Goal: Obtain resource: Download file/media

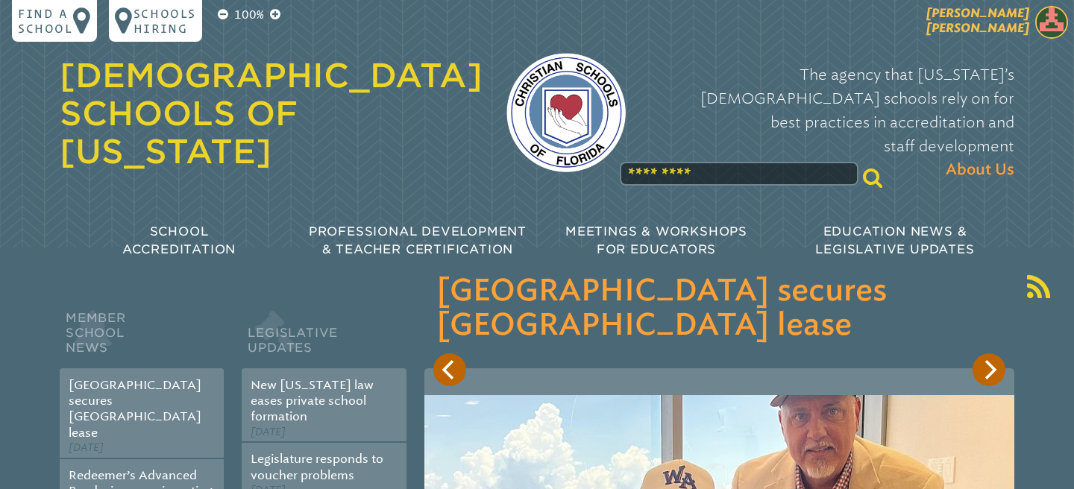
click at [1043, 22] on img at bounding box center [1051, 22] width 33 height 33
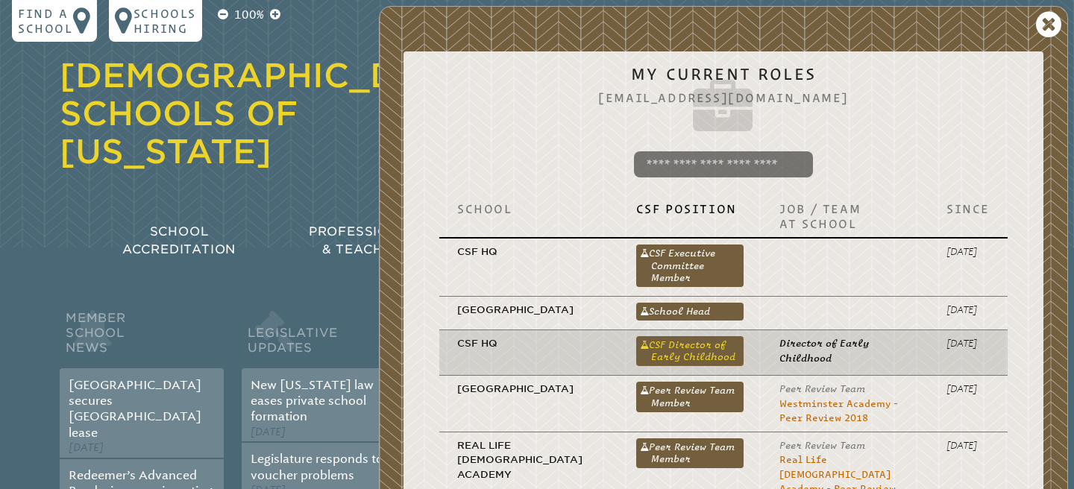
click at [705, 366] on link "CSF Director of Early Childhood" at bounding box center [690, 351] width 108 height 30
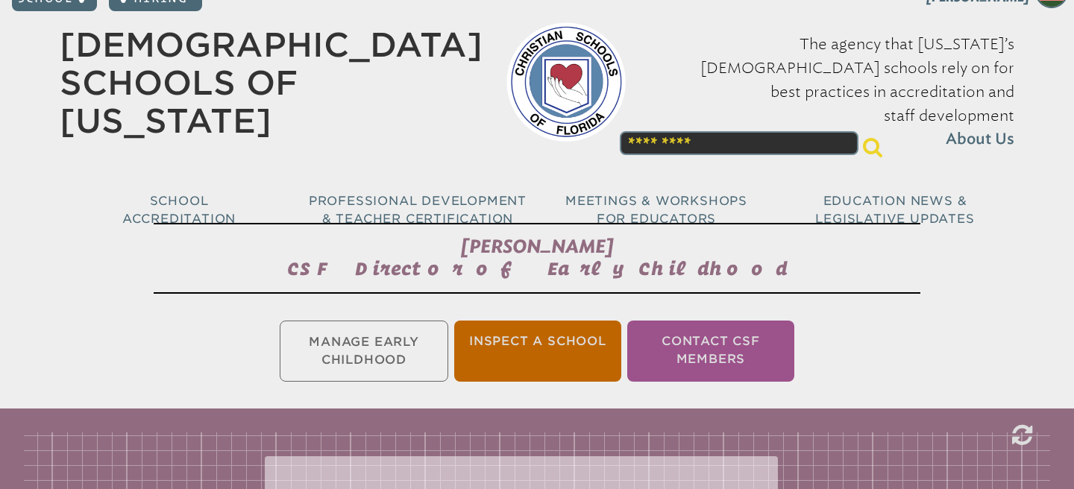
scroll to position [34, 0]
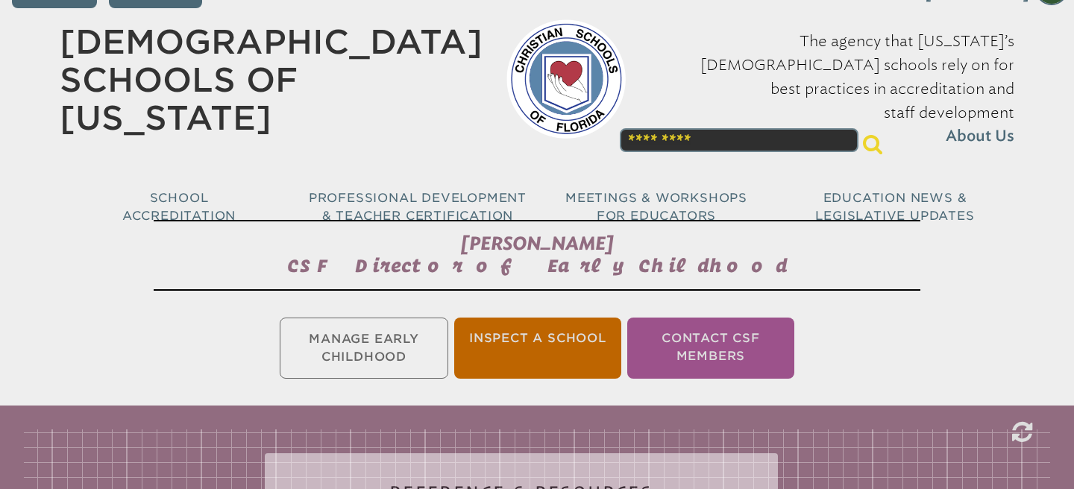
click at [421, 351] on ul "Manage Early Childhood Inspect a School Contact CSF Members" at bounding box center [537, 348] width 1074 height 67
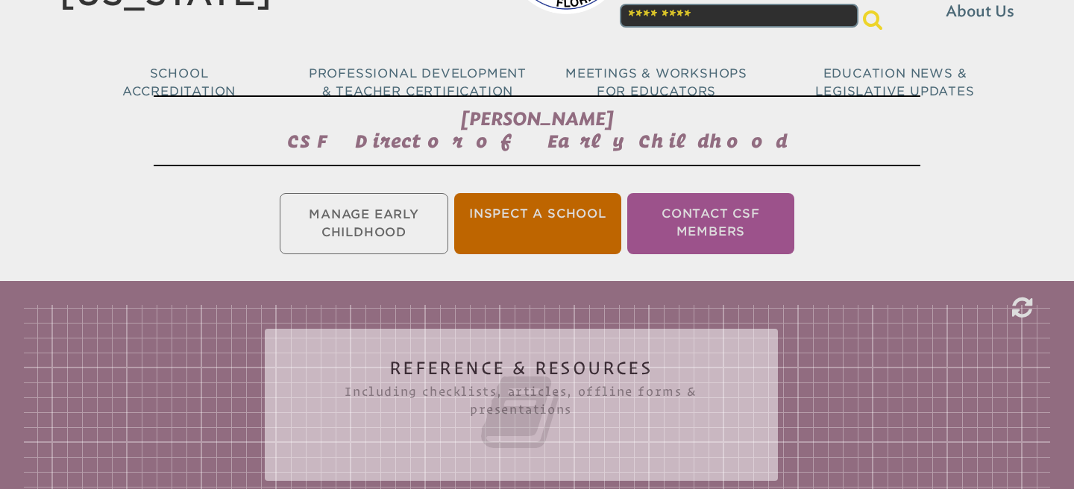
scroll to position [306, 0]
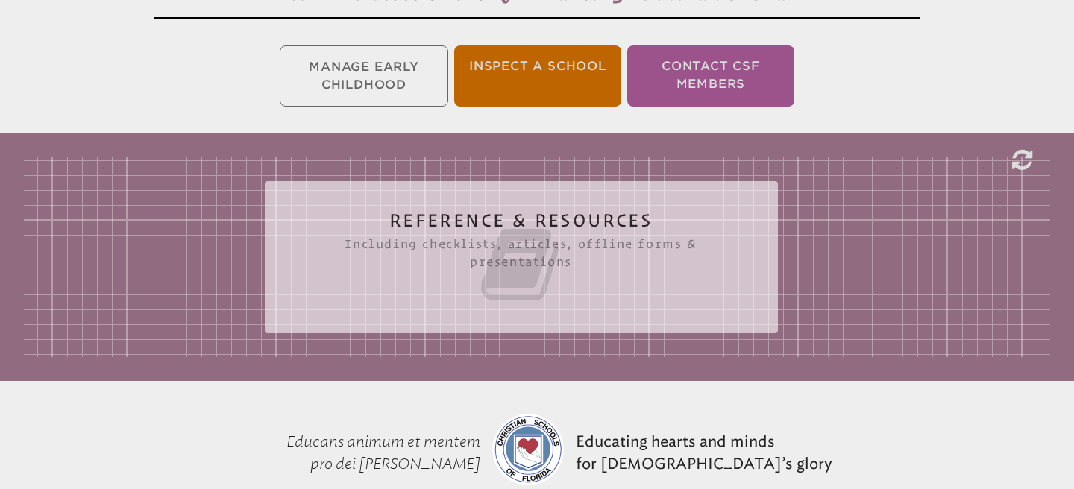
click at [430, 314] on div "Reference & Resources Including checklists, articles, offline forms & presentat…" at bounding box center [521, 257] width 513 height 152
click at [469, 292] on icon at bounding box center [521, 265] width 453 height 84
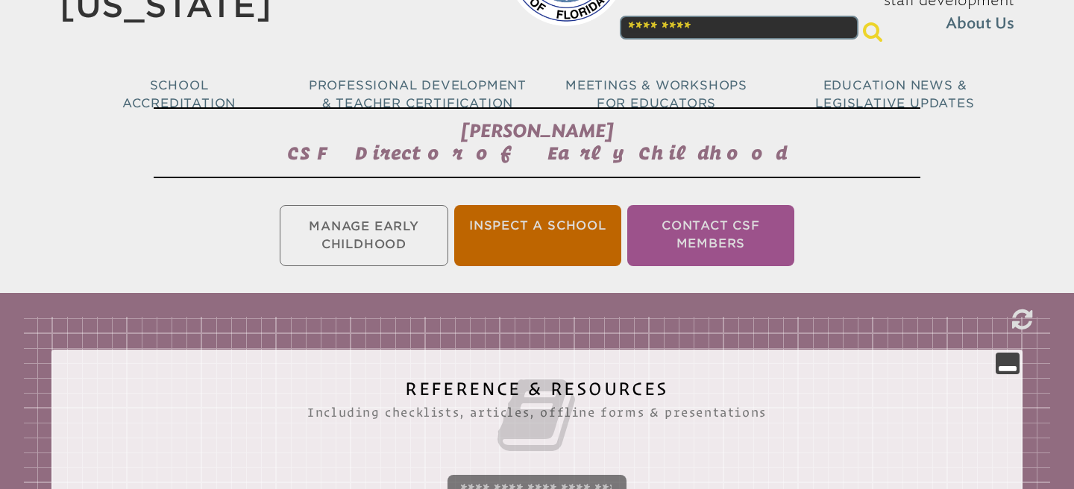
scroll to position [0, 0]
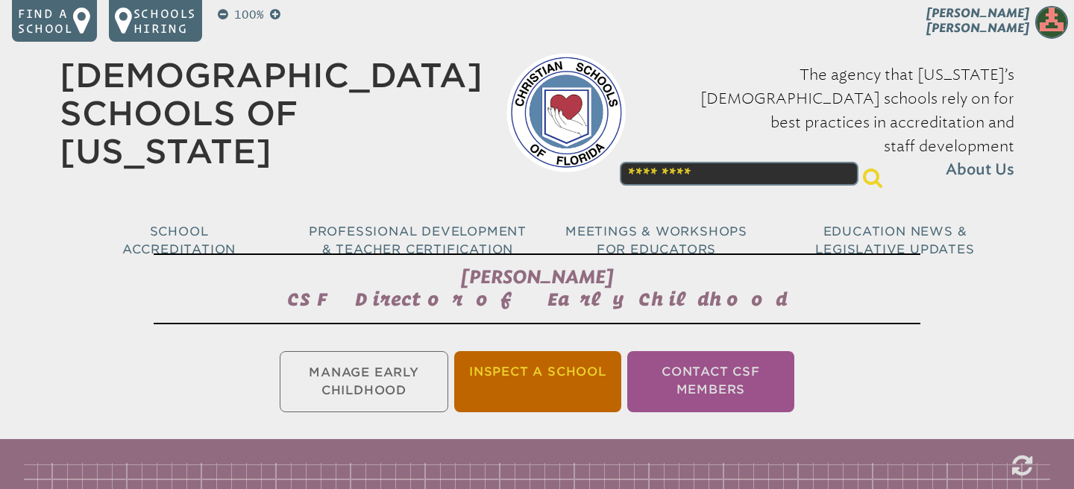
click at [522, 364] on li "Inspect a School" at bounding box center [537, 381] width 167 height 61
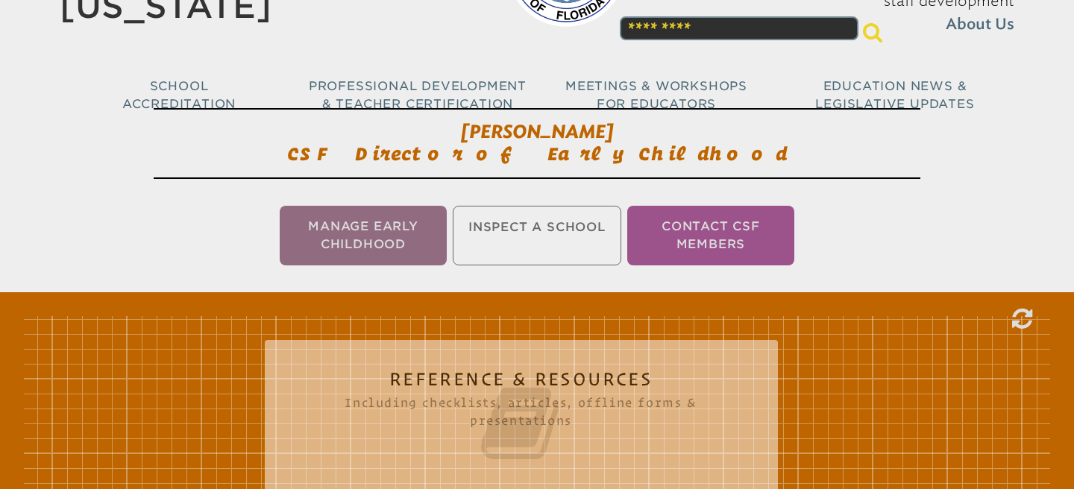
scroll to position [248, 0]
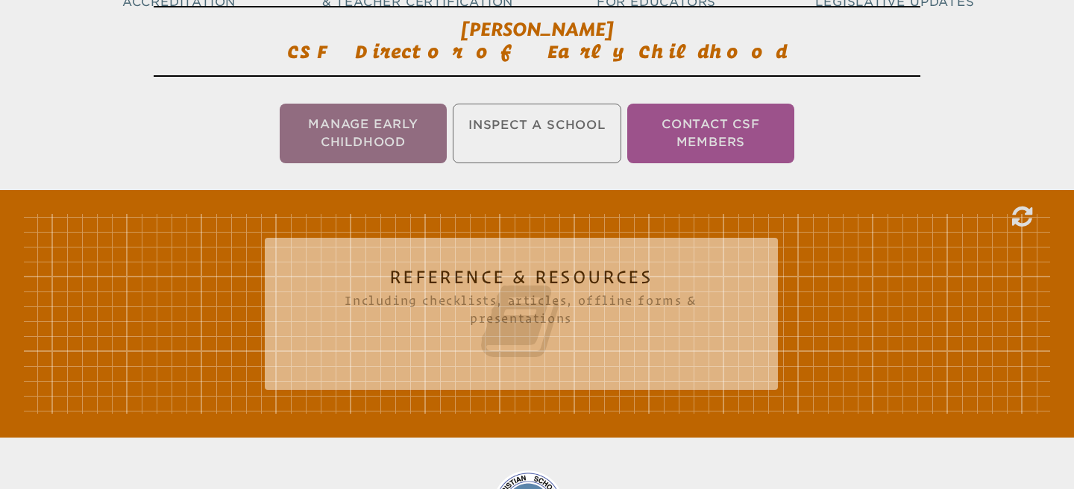
click at [522, 364] on div "Reference & Resources Including checklists, articles, offline forms & presentat…" at bounding box center [521, 308] width 513 height 116
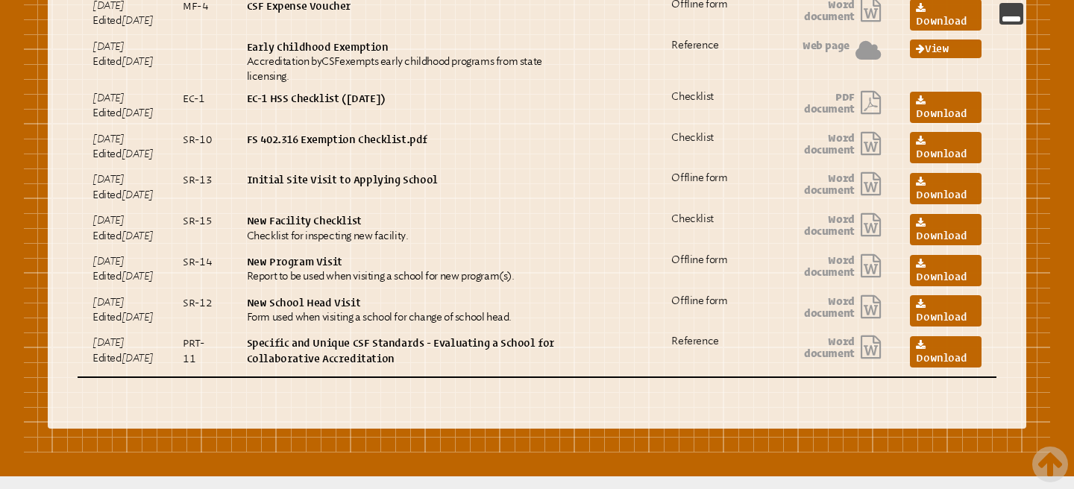
scroll to position [747, 0]
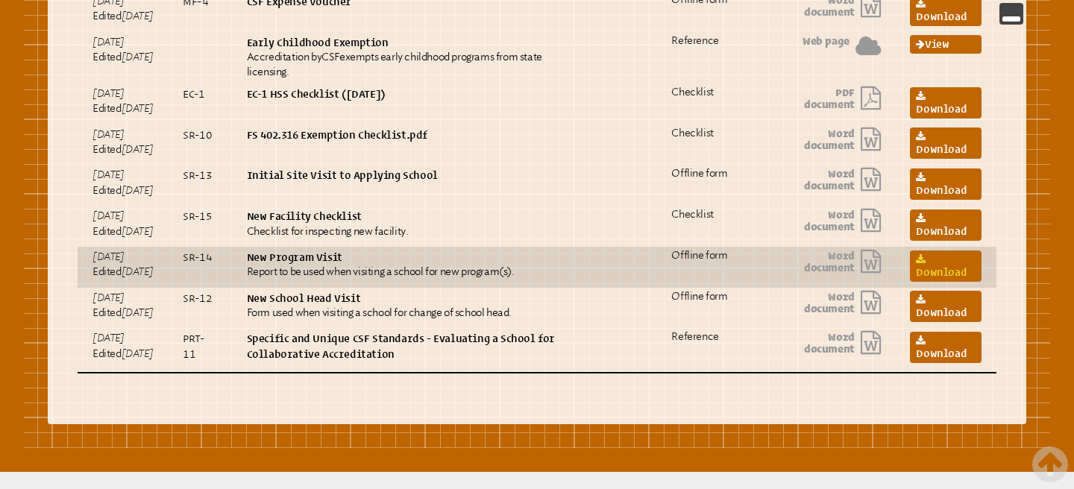
click at [926, 282] on link "Download" at bounding box center [946, 266] width 72 height 31
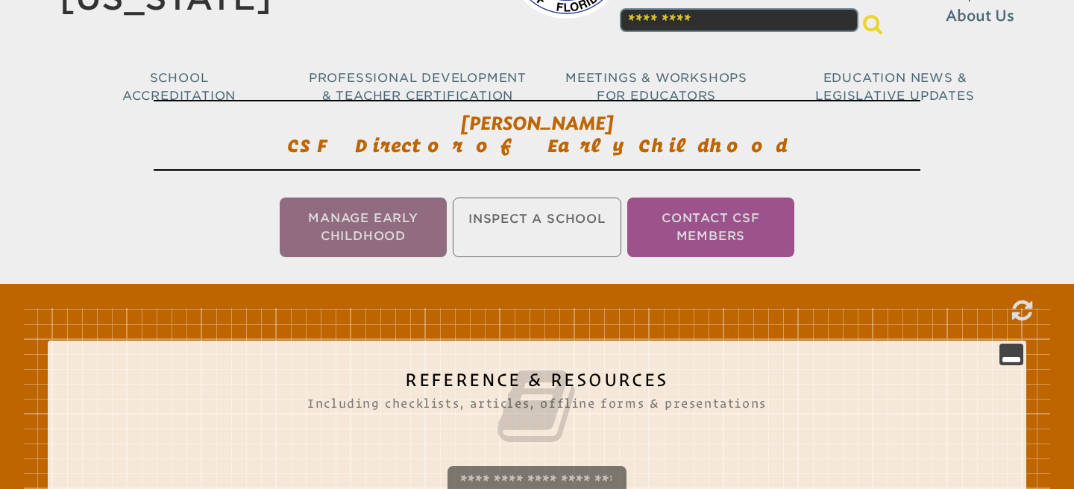
scroll to position [0, 0]
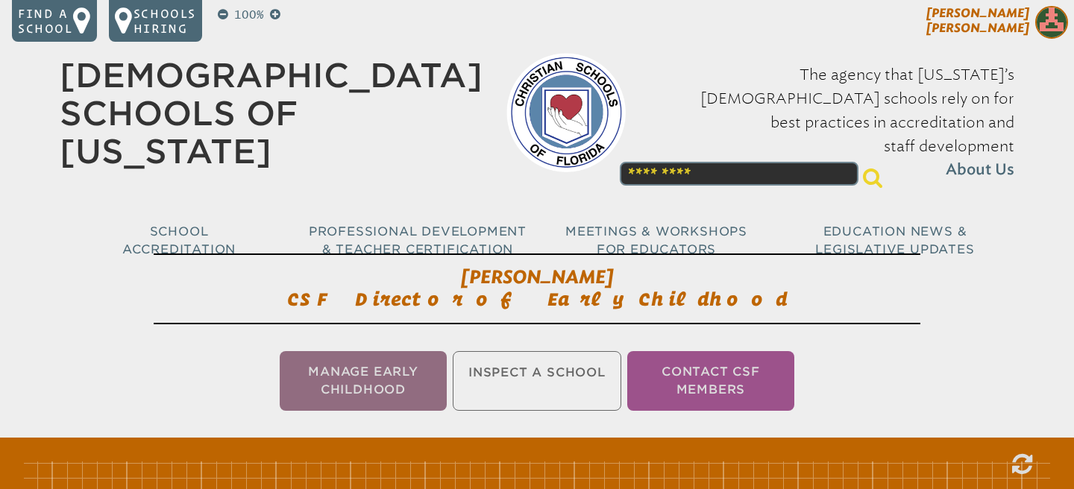
click at [1037, 21] on img at bounding box center [1051, 22] width 33 height 33
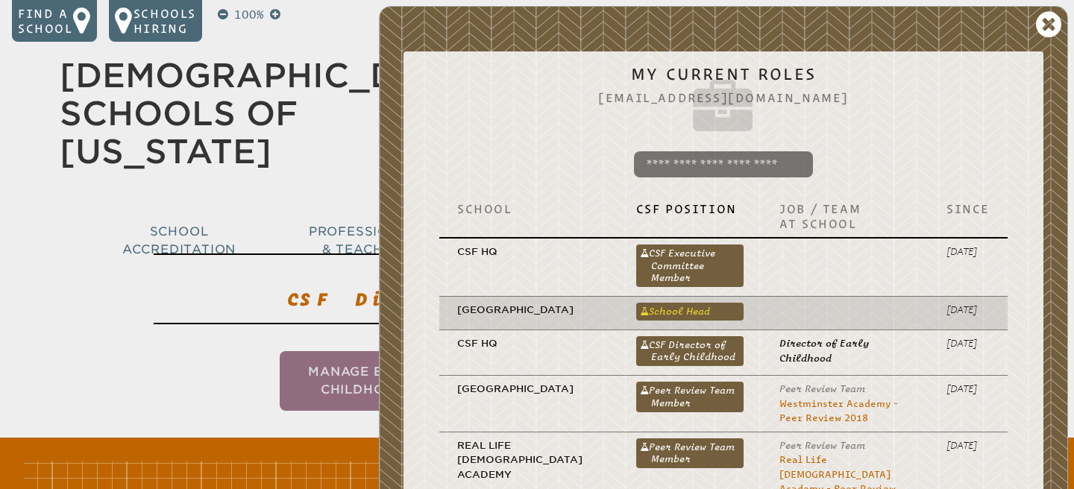
click at [712, 307] on link "School Head" at bounding box center [690, 312] width 108 height 18
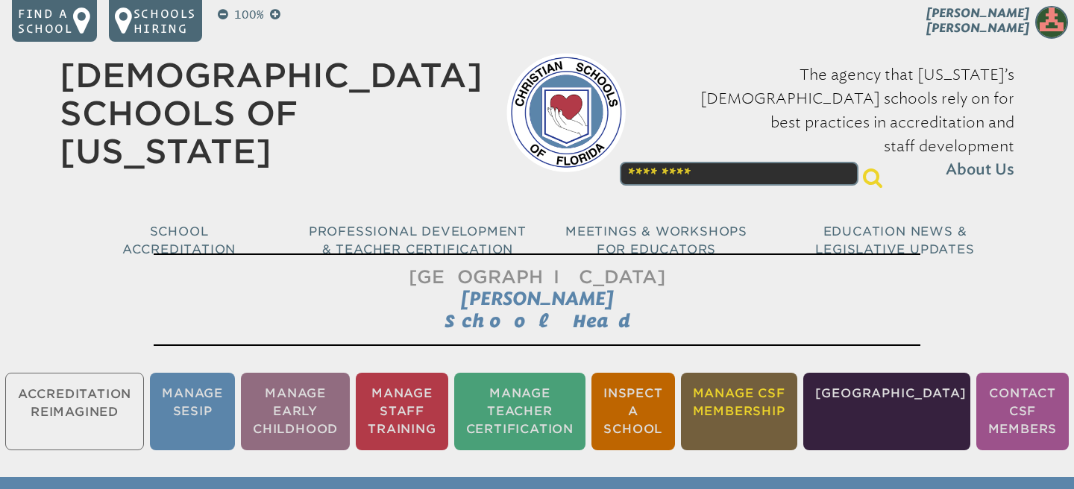
click at [775, 400] on li "Manage CSF Membership" at bounding box center [739, 412] width 116 height 78
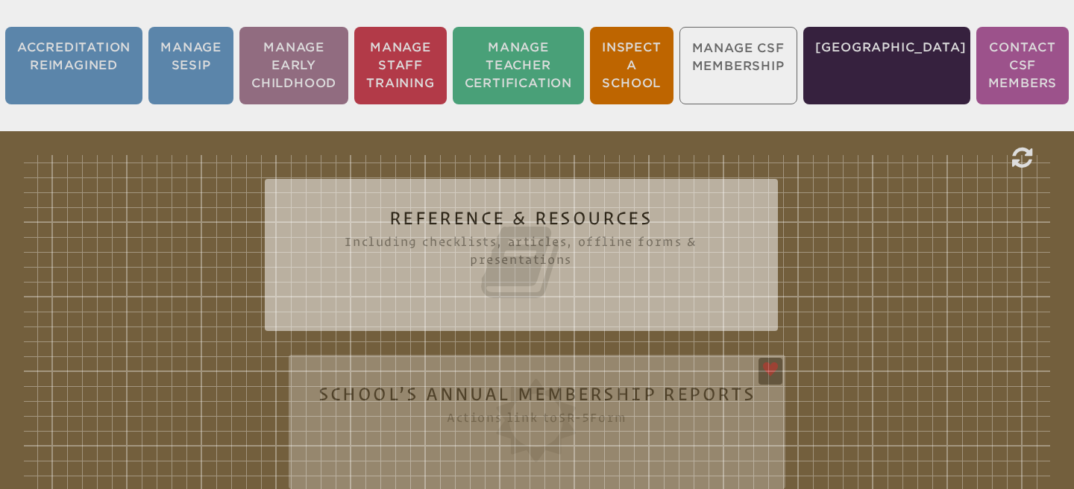
scroll to position [312, 0]
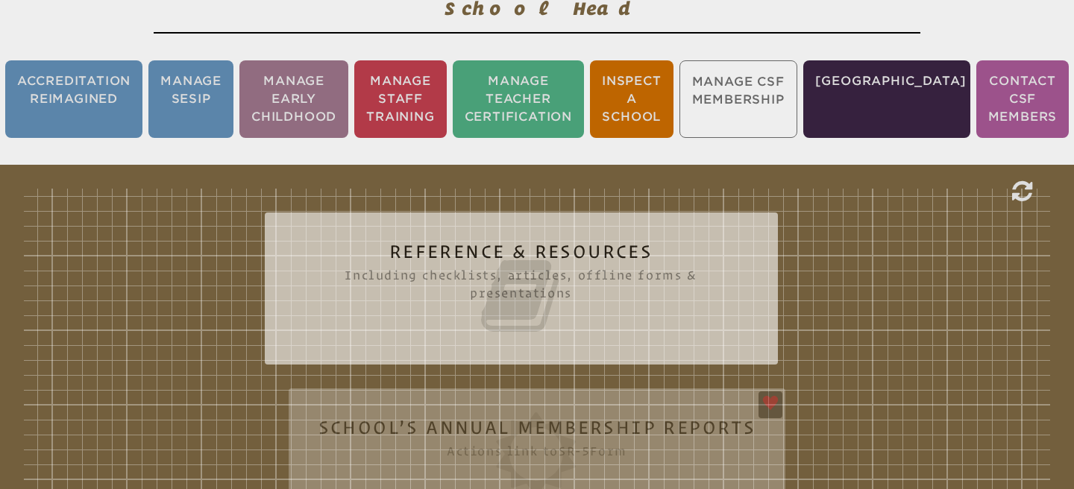
click at [647, 312] on icon at bounding box center [521, 296] width 453 height 84
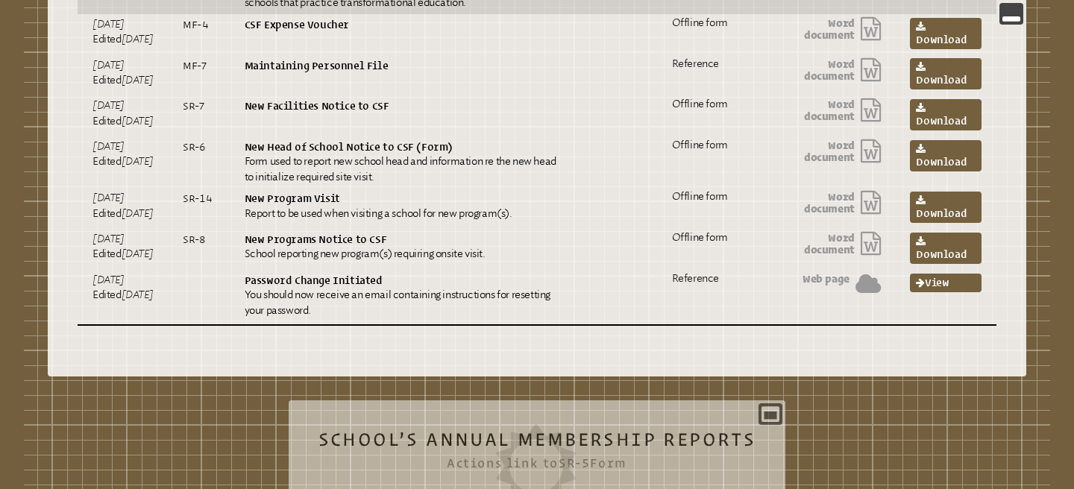
scroll to position [0, 0]
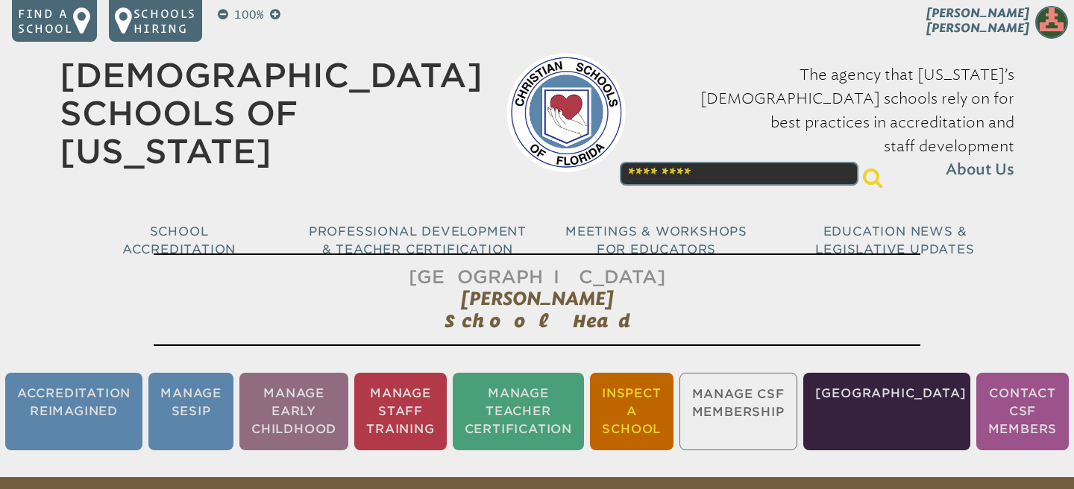
click at [670, 426] on li "Inspect a School" at bounding box center [632, 412] width 84 height 78
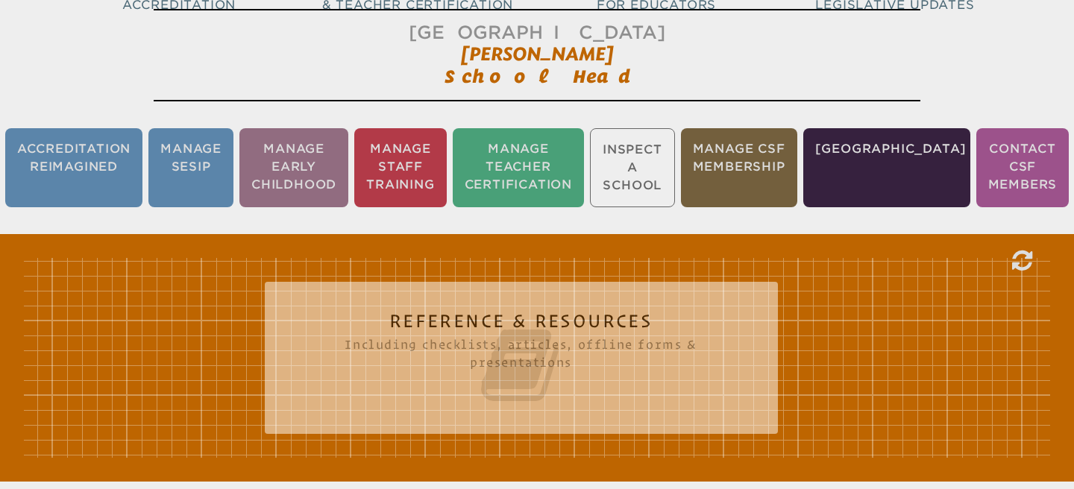
scroll to position [248, 0]
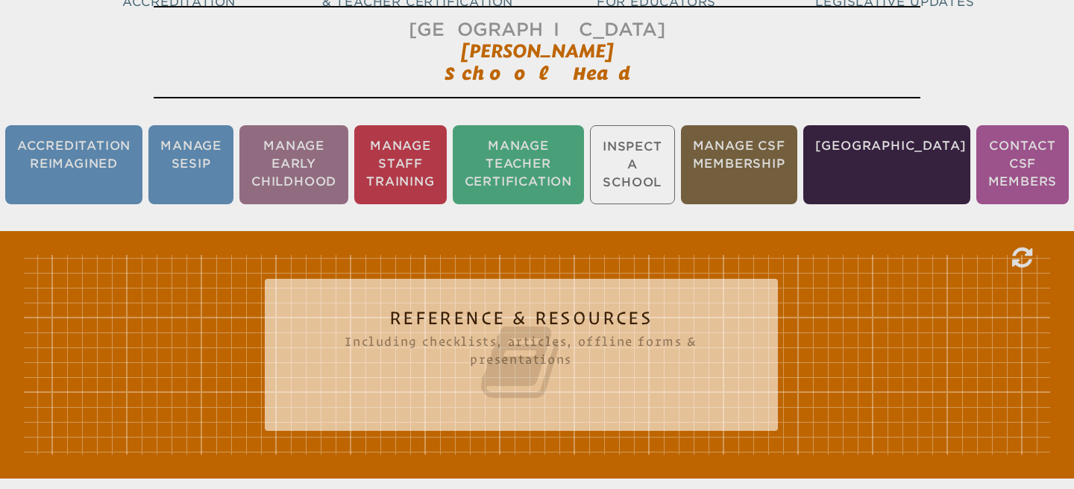
click at [656, 418] on div "Reference & Resources Including checklists, articles, offline forms & presentat…" at bounding box center [521, 355] width 513 height 152
click at [649, 397] on icon at bounding box center [521, 363] width 453 height 84
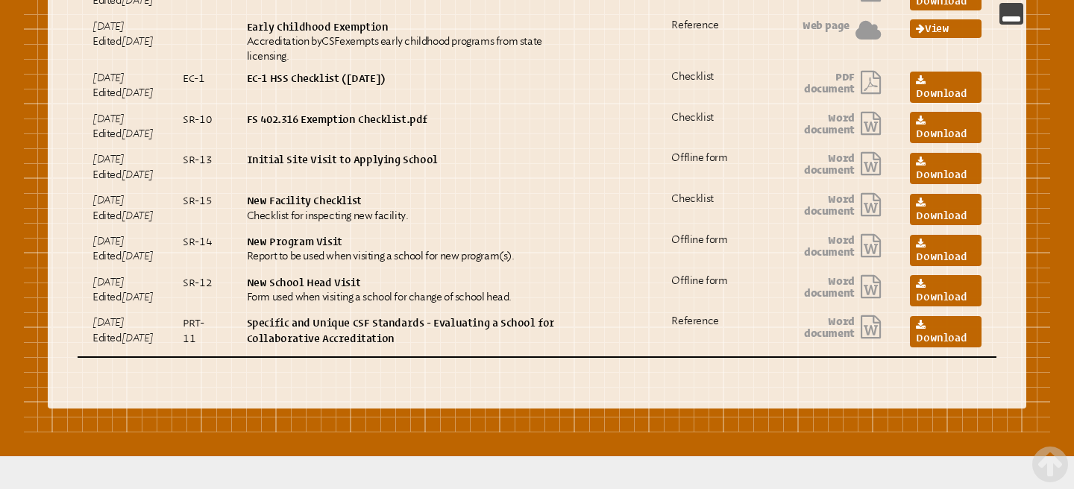
scroll to position [813, 0]
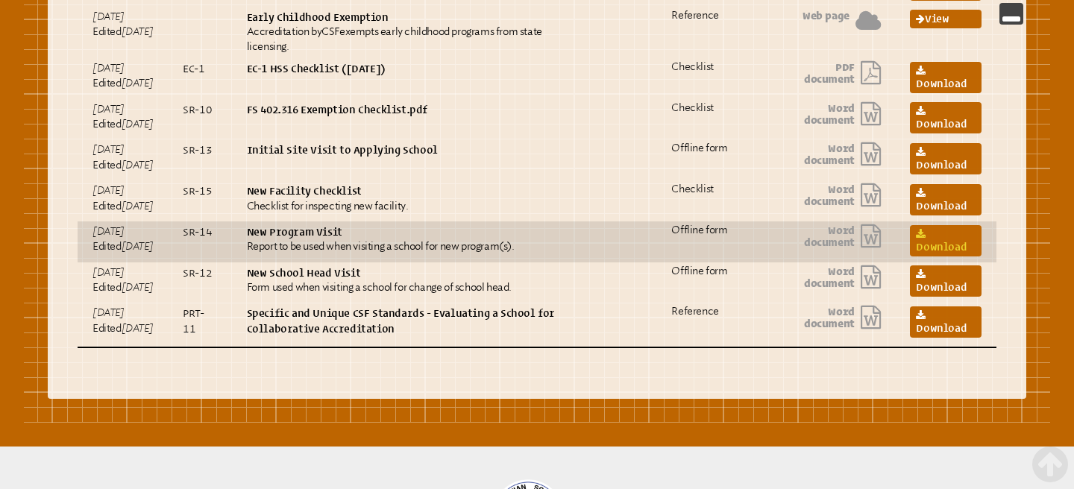
click at [934, 257] on link "Download" at bounding box center [946, 240] width 72 height 31
